Goal: Information Seeking & Learning: Learn about a topic

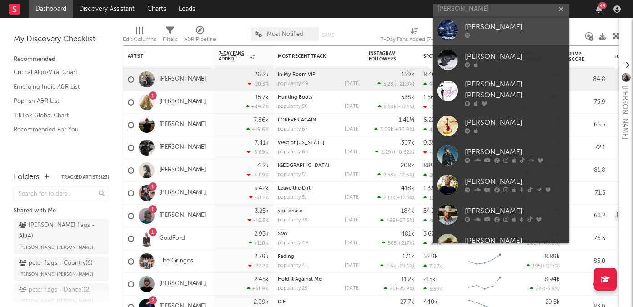
type input "[PERSON_NAME]"
click at [480, 30] on div "[PERSON_NAME]" at bounding box center [515, 27] width 100 height 11
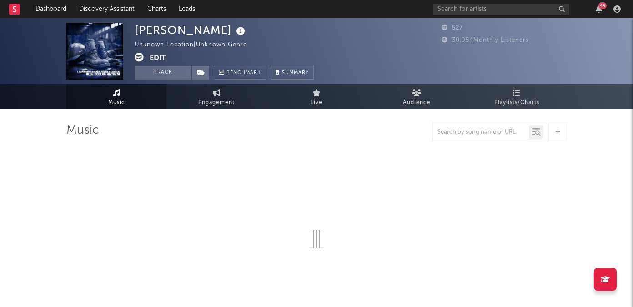
select select "6m"
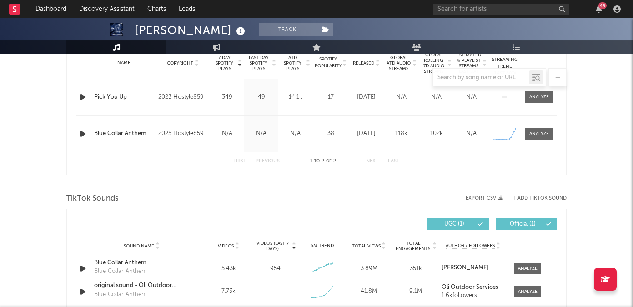
scroll to position [378, 0]
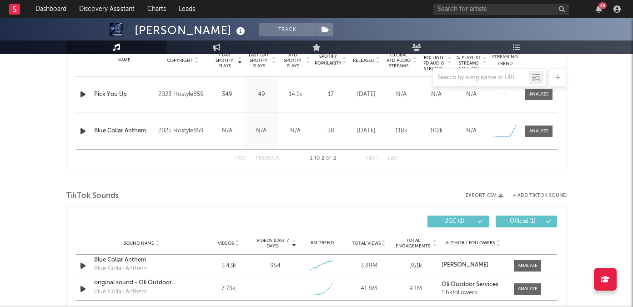
click at [80, 132] on icon "button" at bounding box center [83, 130] width 10 height 11
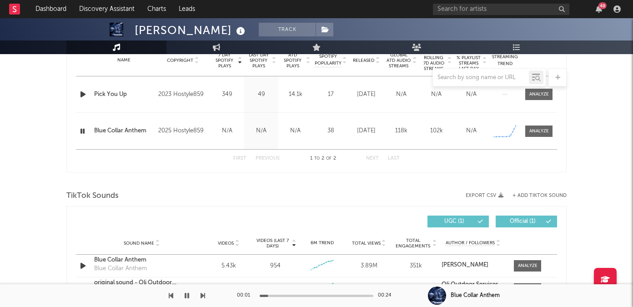
scroll to position [386, 0]
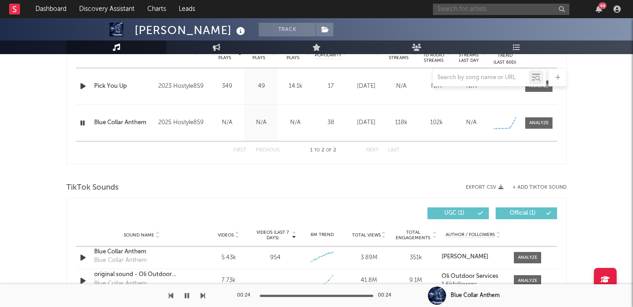
click at [454, 5] on input "text" at bounding box center [501, 9] width 136 height 11
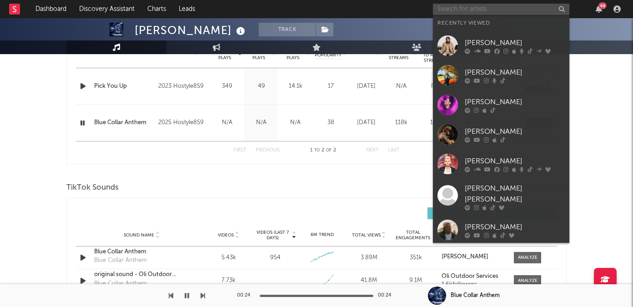
paste input "[URL][DOMAIN_NAME]"
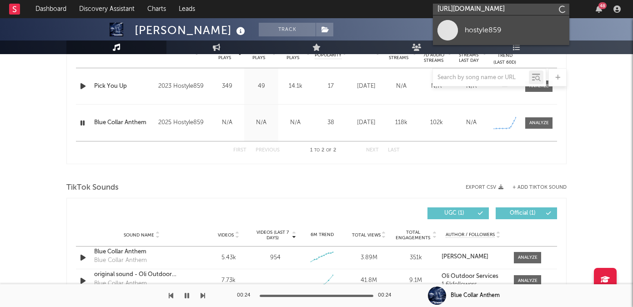
type input "[URL][DOMAIN_NAME]"
click at [475, 37] on link "hostyle859" at bounding box center [501, 30] width 136 height 30
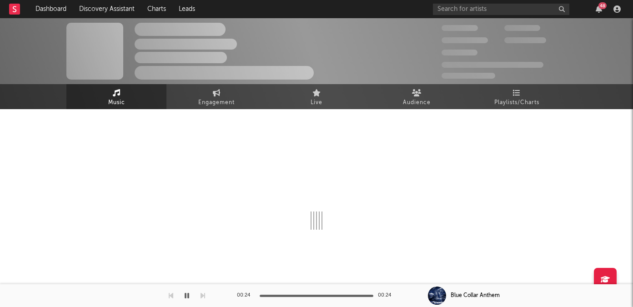
select select "1w"
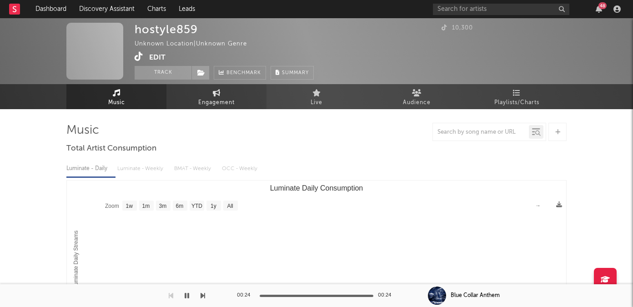
click at [223, 95] on link "Engagement" at bounding box center [216, 96] width 100 height 25
select select "1w"
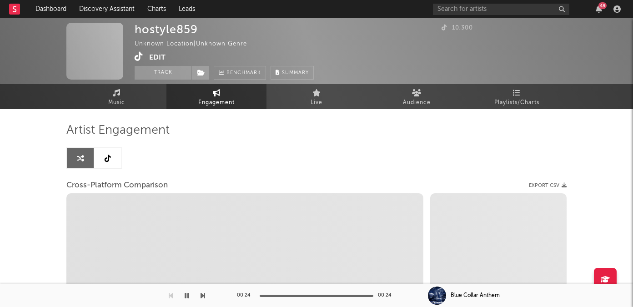
select select "1m"
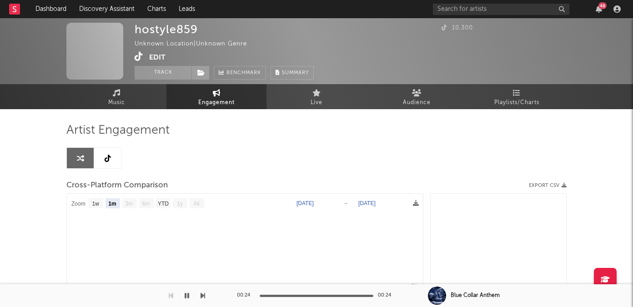
click at [106, 165] on link at bounding box center [107, 158] width 27 height 20
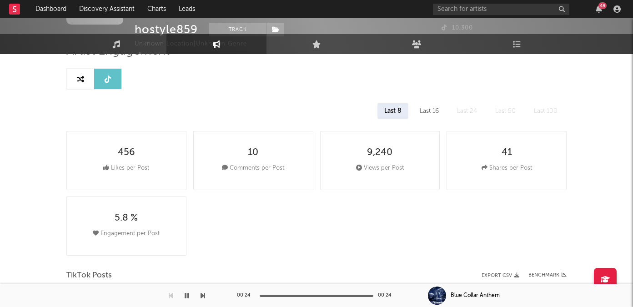
select select "1w"
